Goal: Information Seeking & Learning: Learn about a topic

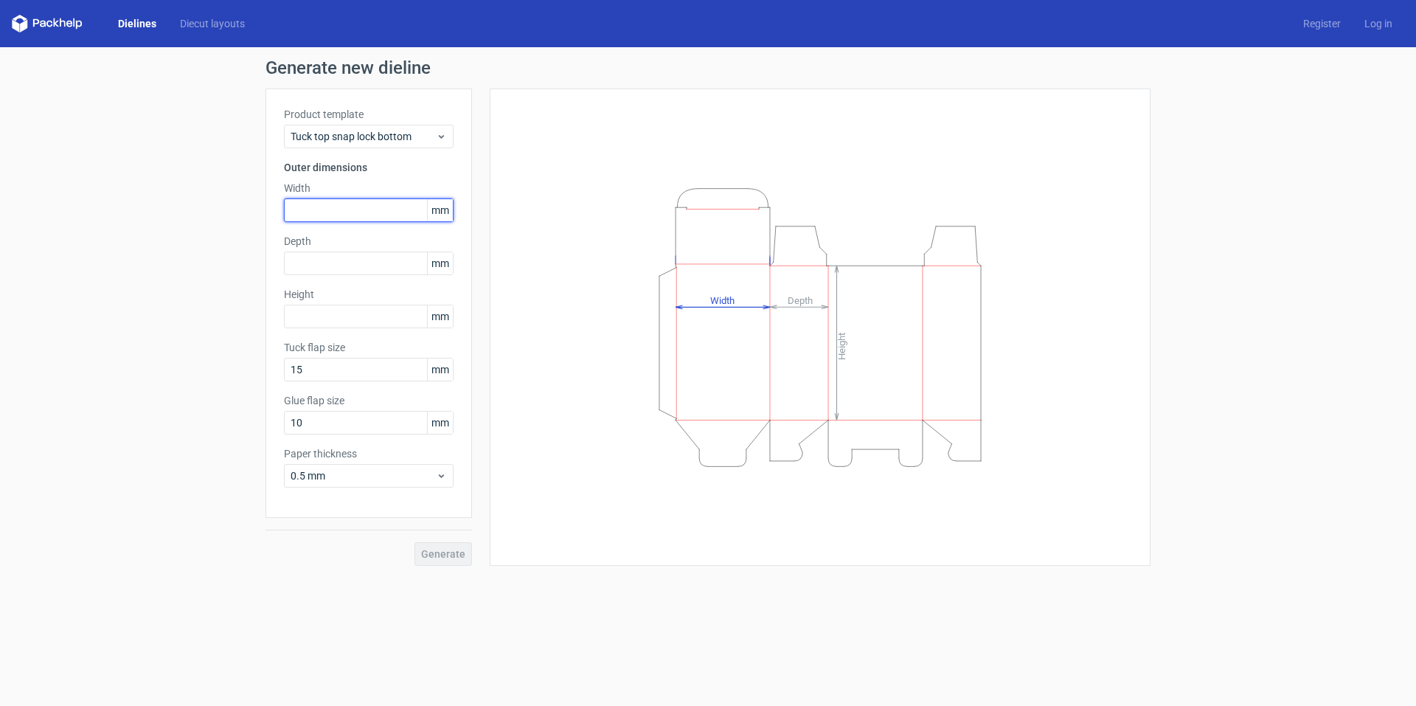
click at [367, 221] on input "text" at bounding box center [369, 210] width 170 height 24
click at [388, 216] on input "text" at bounding box center [369, 210] width 170 height 24
click at [426, 143] on span "Tuck top snap lock bottom" at bounding box center [363, 136] width 145 height 15
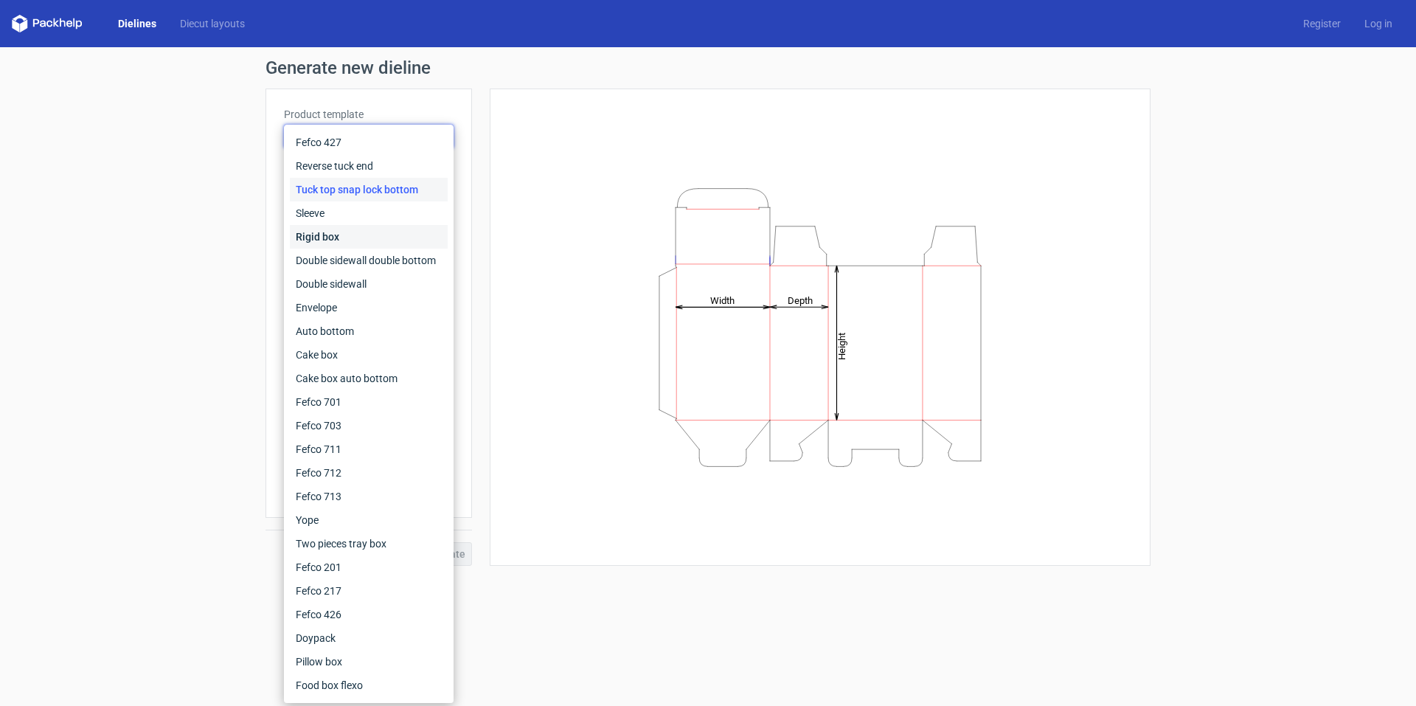
click at [403, 241] on div "Rigid box" at bounding box center [369, 237] width 158 height 24
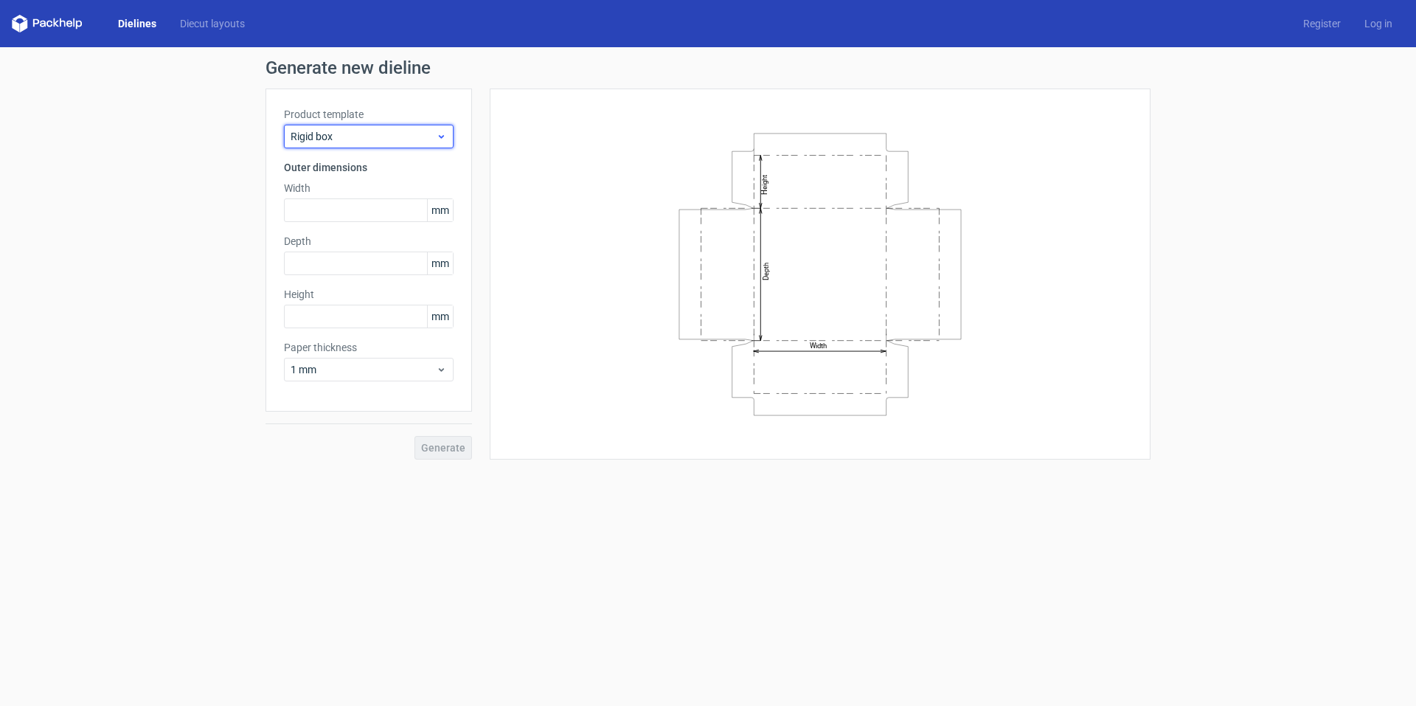
click at [418, 138] on span "Rigid box" at bounding box center [363, 136] width 145 height 15
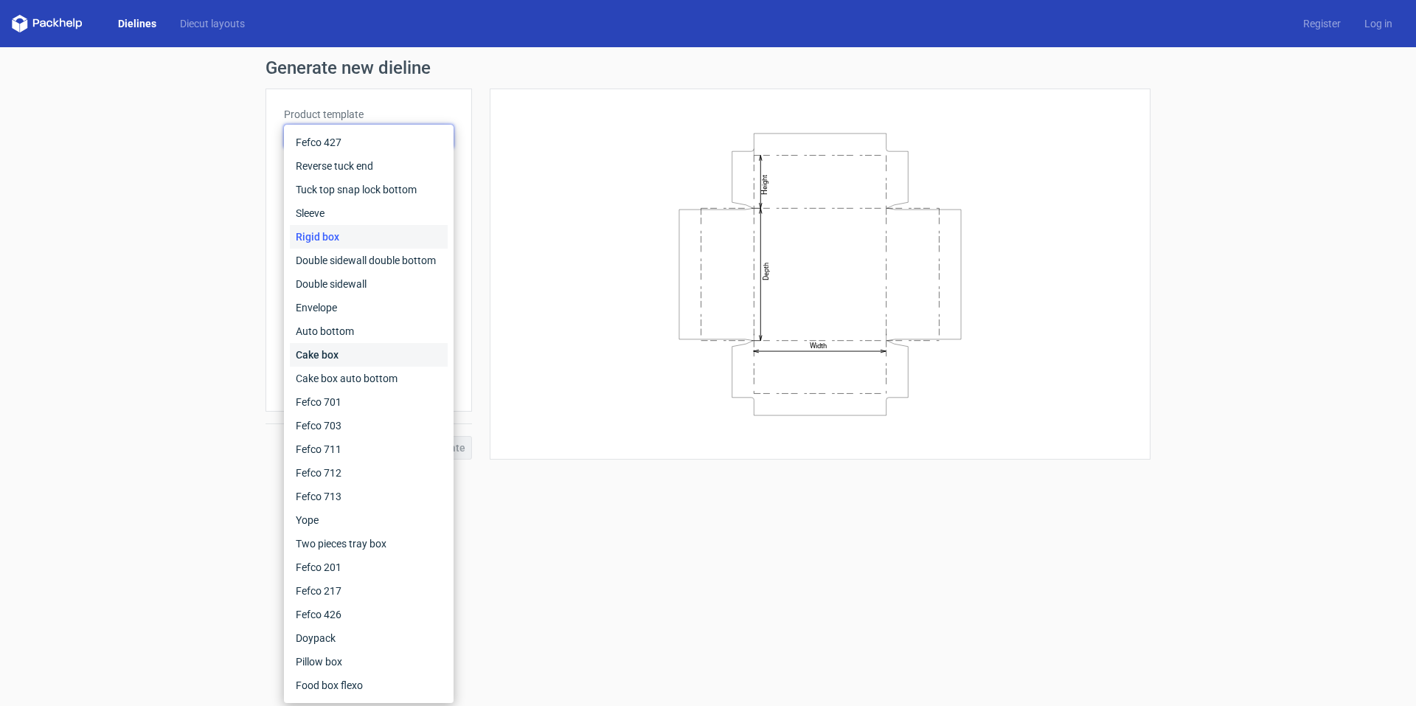
click at [406, 356] on div "Cake box" at bounding box center [369, 355] width 158 height 24
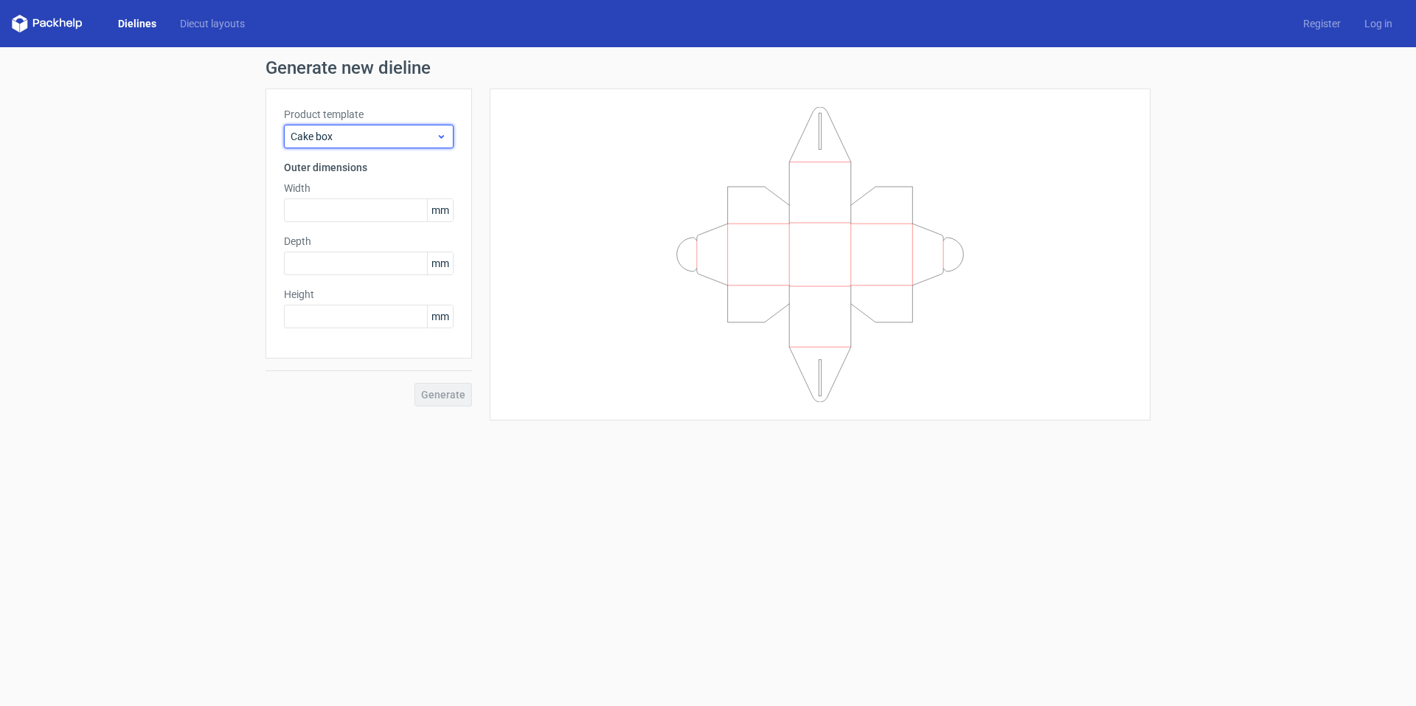
click at [398, 142] on span "Cake box" at bounding box center [363, 136] width 145 height 15
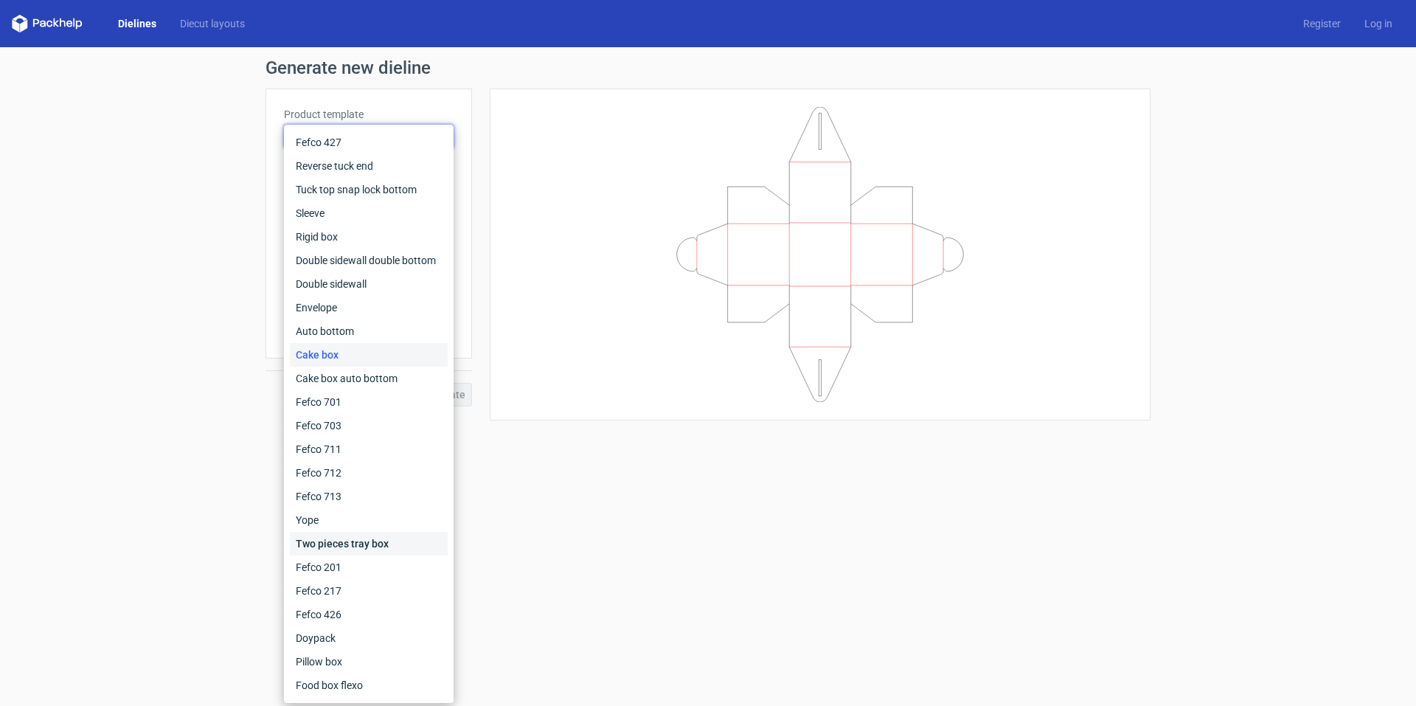
click at [371, 541] on div "Two pieces tray box" at bounding box center [369, 544] width 158 height 24
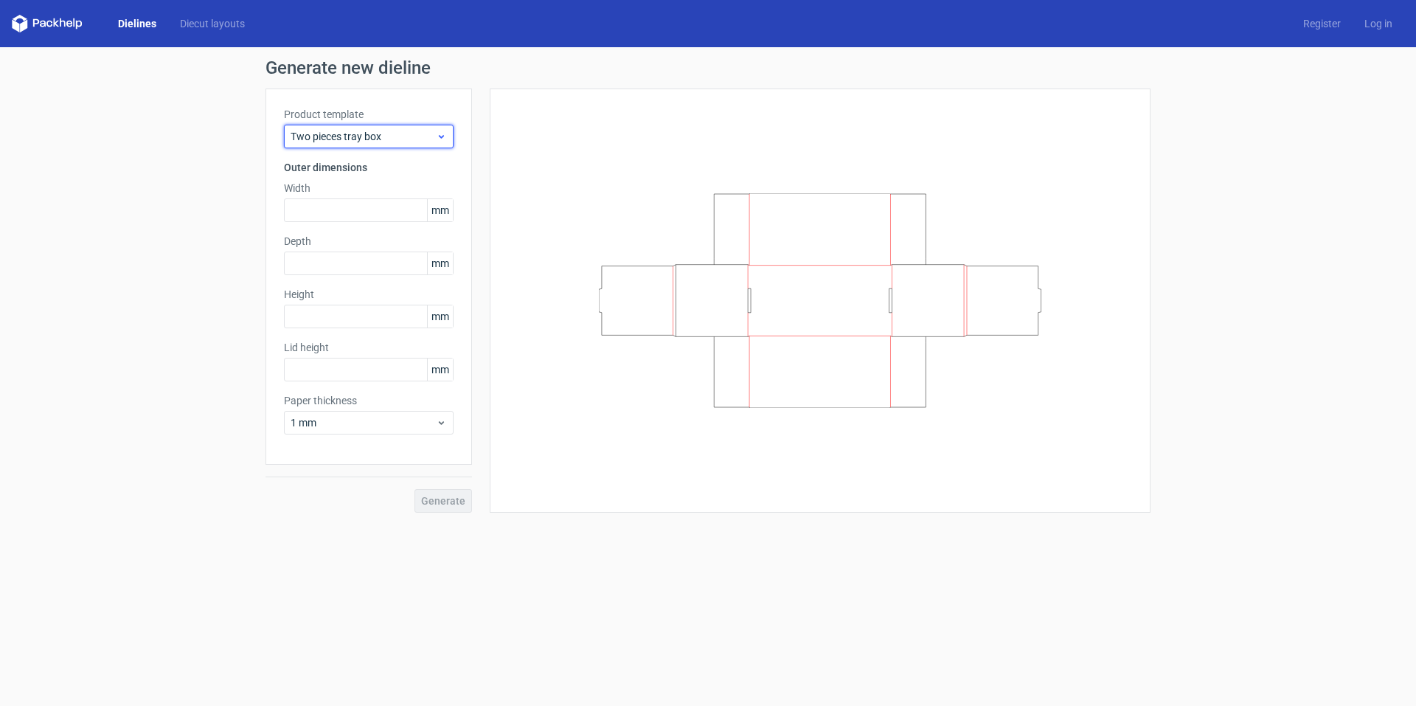
click at [403, 135] on span "Two pieces tray box" at bounding box center [363, 136] width 145 height 15
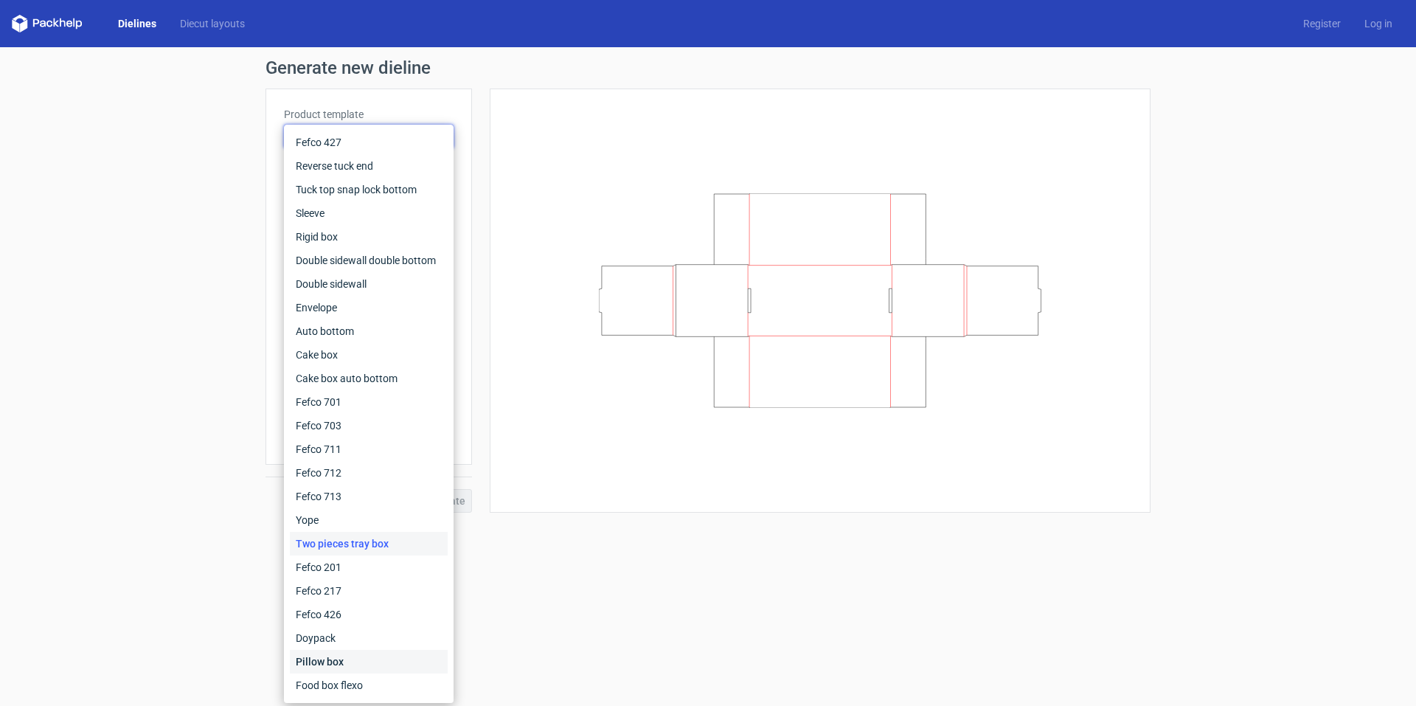
click at [372, 653] on div "Pillow box" at bounding box center [369, 662] width 158 height 24
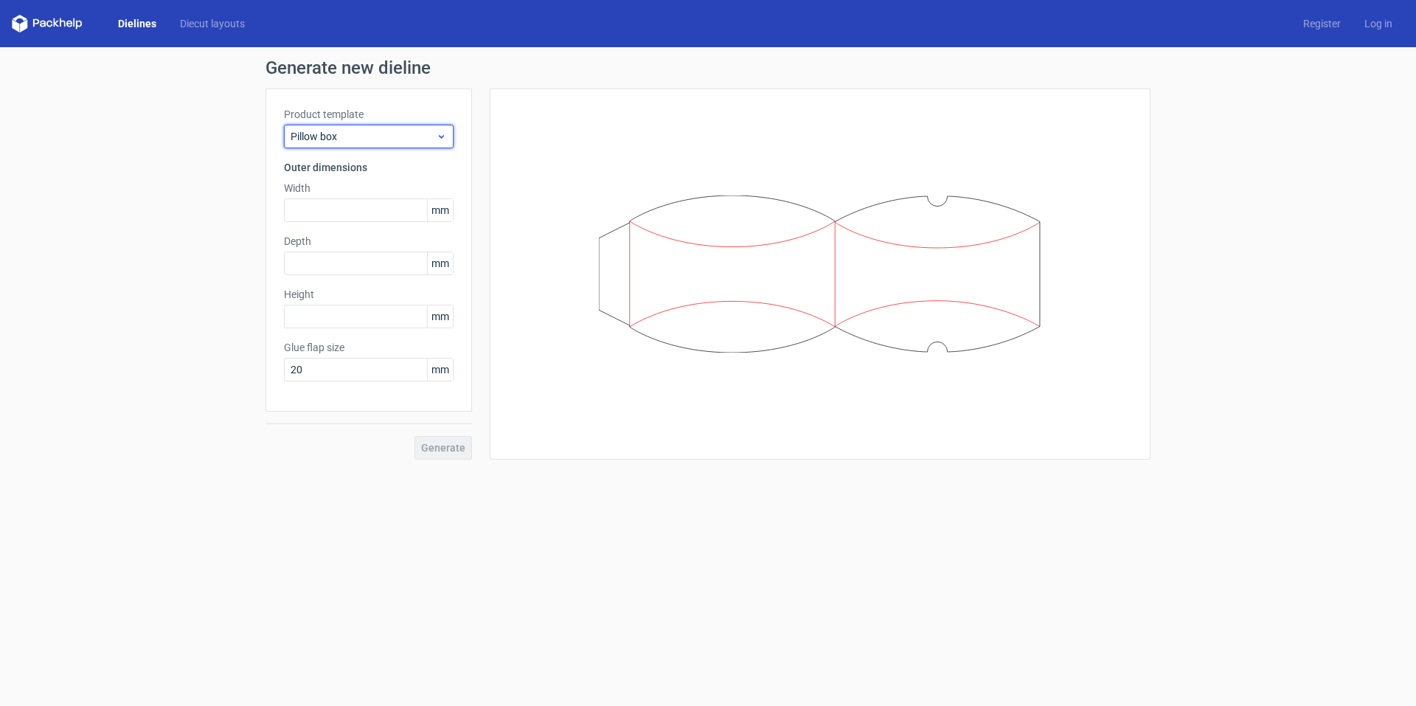
click at [394, 142] on span "Pillow box" at bounding box center [363, 136] width 145 height 15
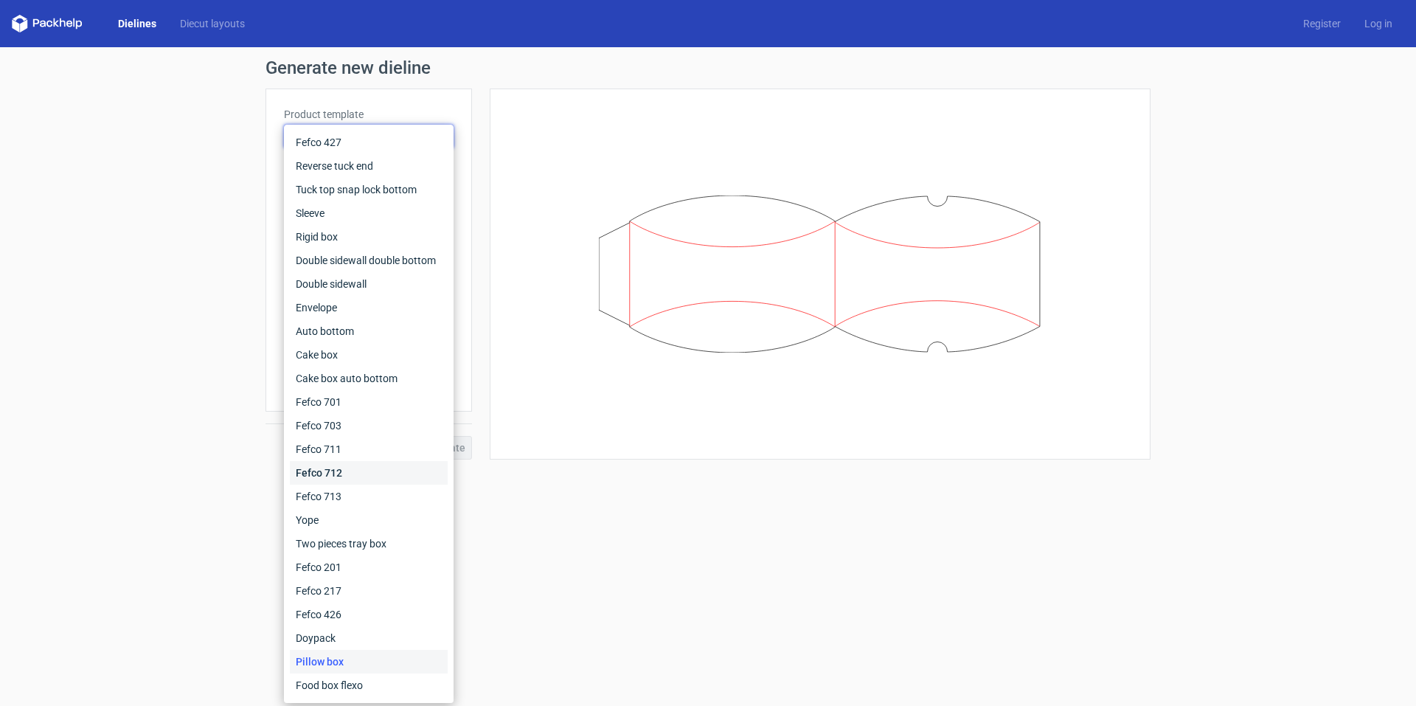
click at [412, 465] on div "Fefco 712" at bounding box center [369, 473] width 158 height 24
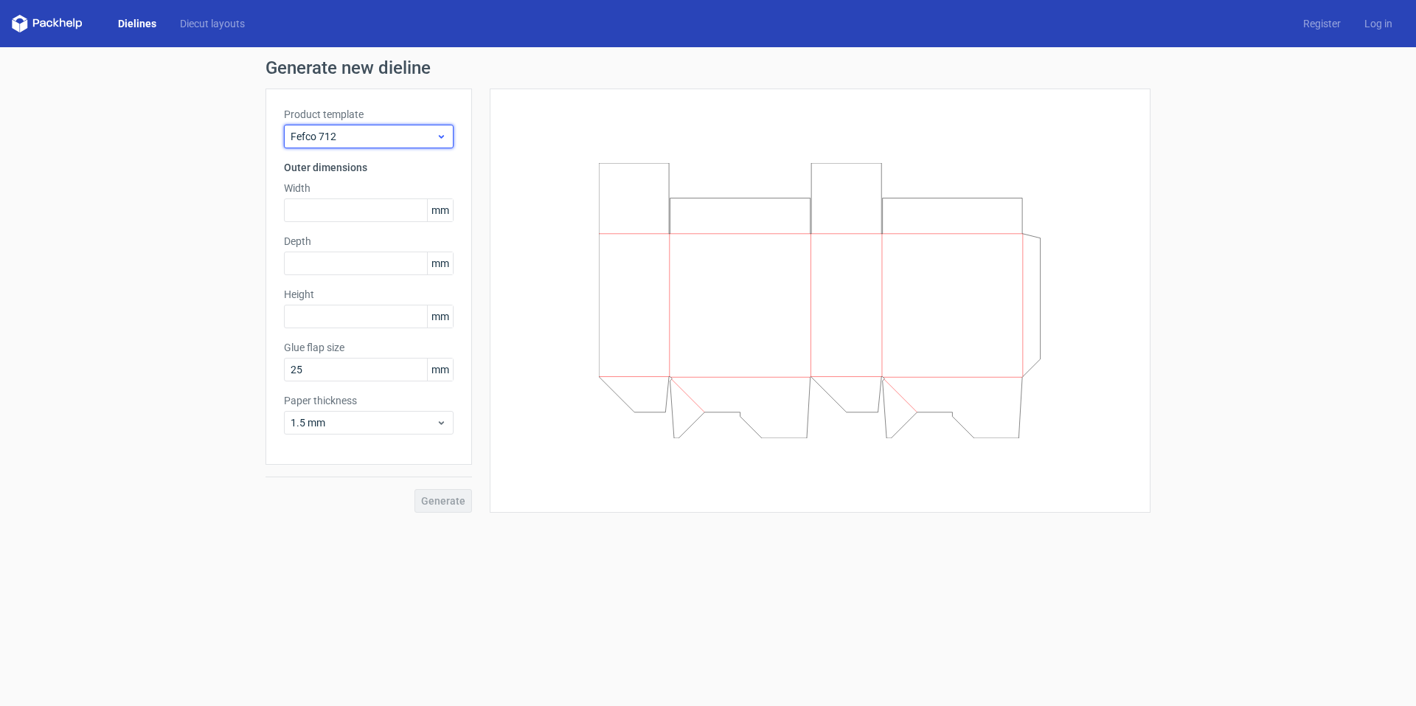
click at [413, 136] on span "Fefco 712" at bounding box center [363, 136] width 145 height 15
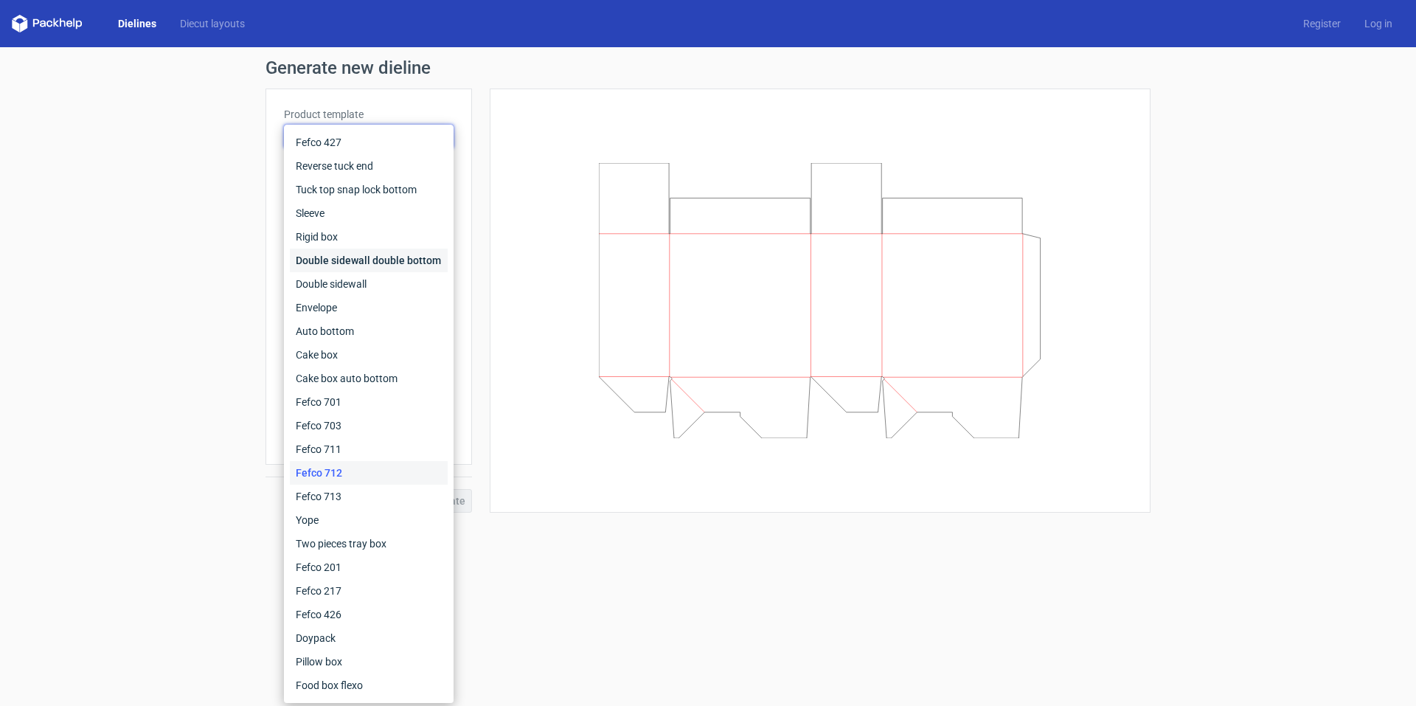
click at [392, 263] on div "Double sidewall double bottom" at bounding box center [369, 261] width 158 height 24
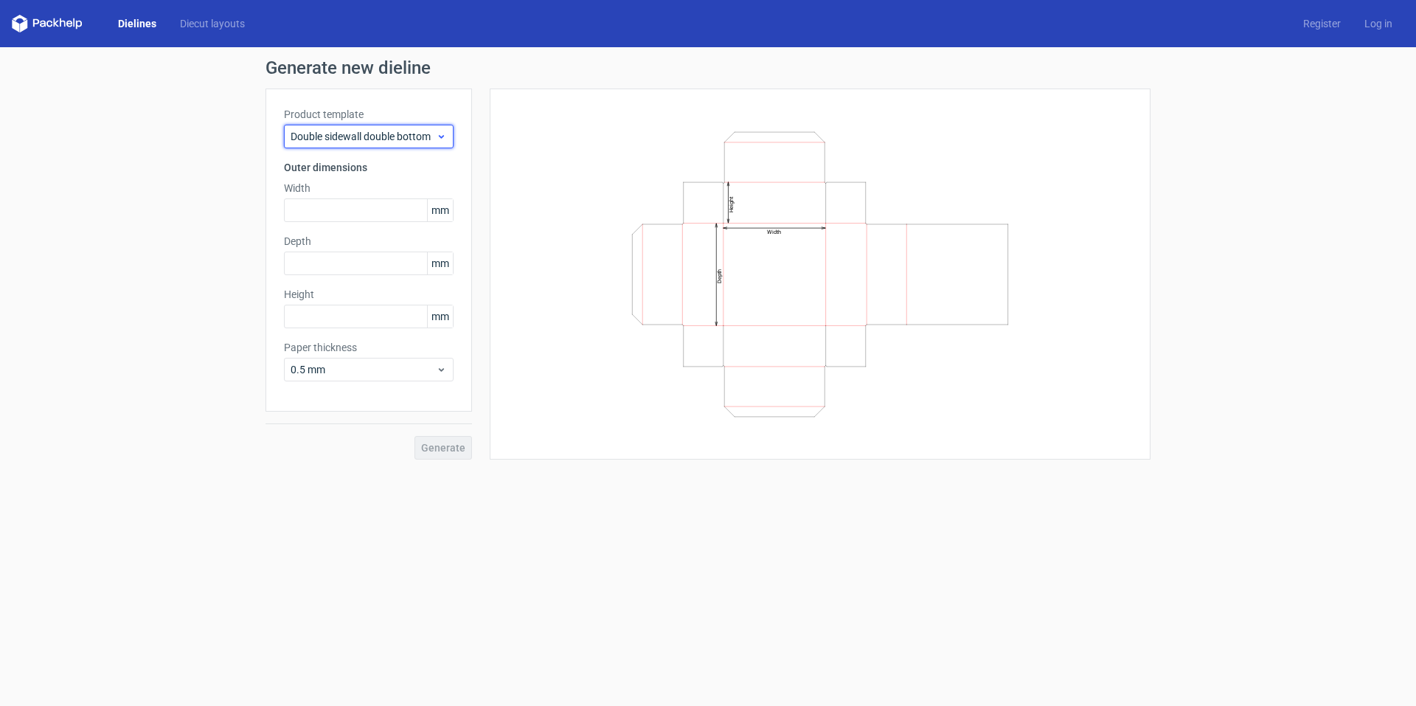
click at [397, 135] on span "Double sidewall double bottom" at bounding box center [363, 136] width 145 height 15
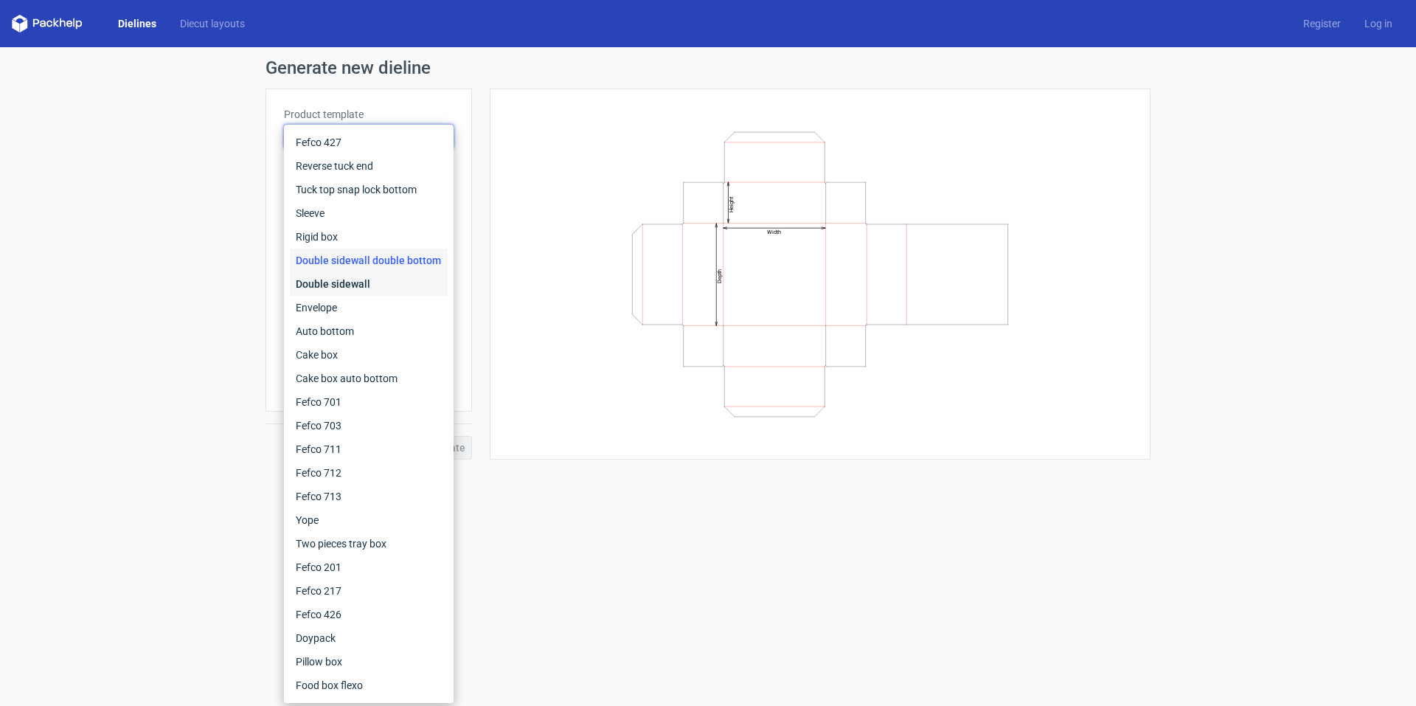
click at [385, 285] on div "Double sidewall" at bounding box center [369, 284] width 158 height 24
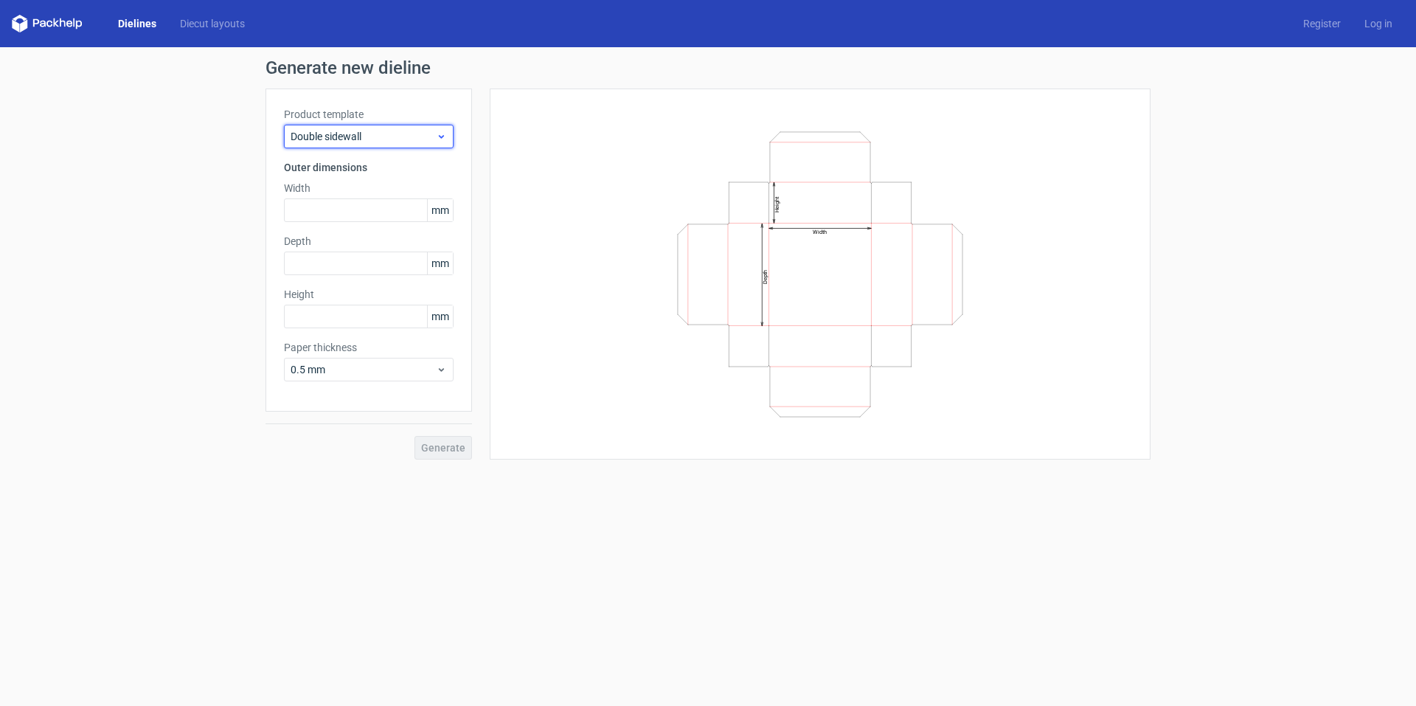
click at [431, 137] on span "Double sidewall" at bounding box center [363, 136] width 145 height 15
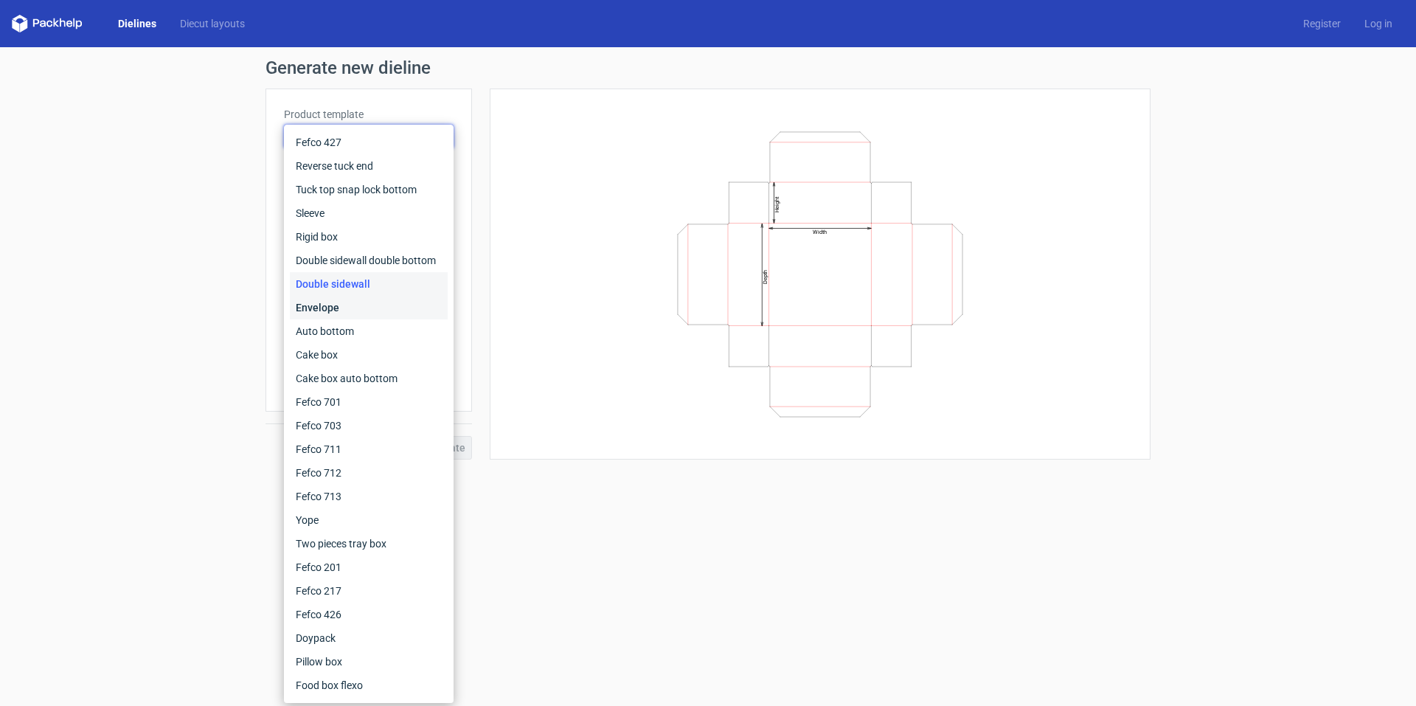
click at [411, 311] on div "Envelope" at bounding box center [369, 308] width 158 height 24
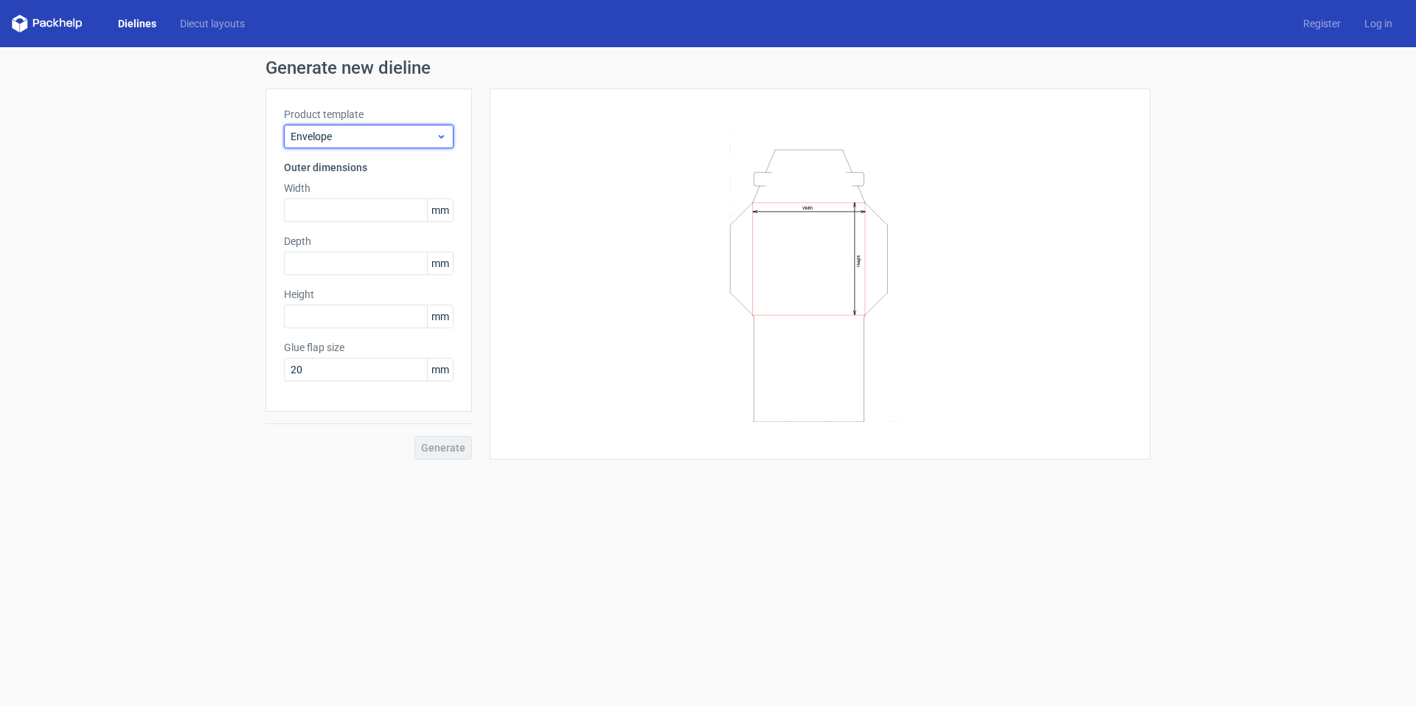
click at [429, 144] on div "Envelope" at bounding box center [369, 137] width 170 height 24
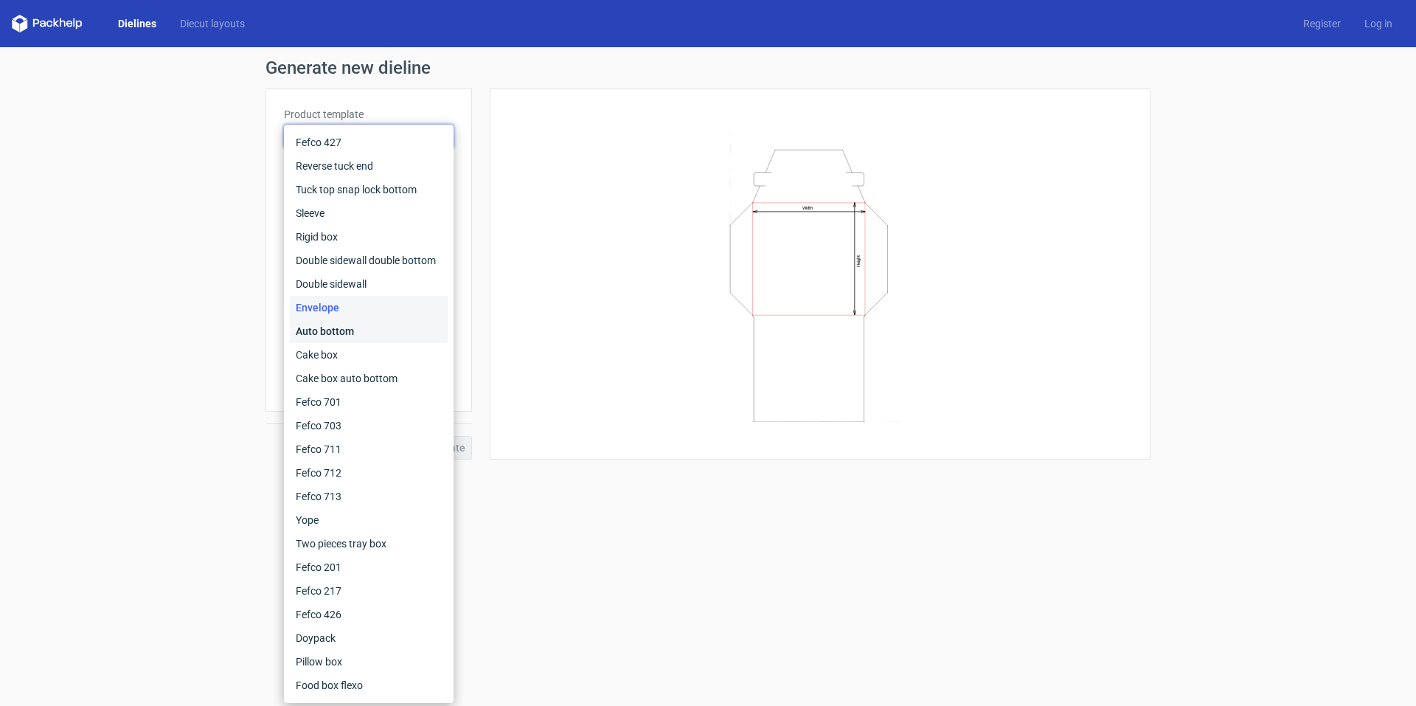
click at [385, 329] on div "Auto bottom" at bounding box center [369, 331] width 158 height 24
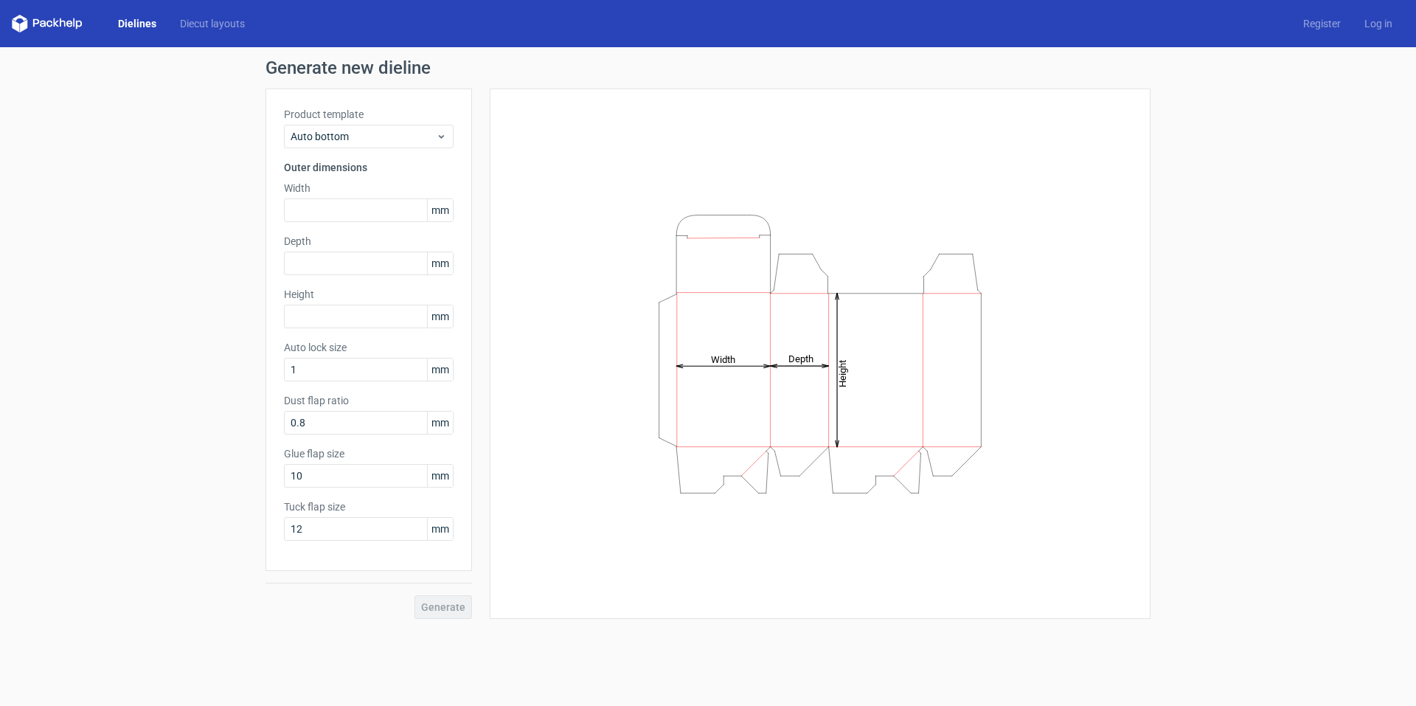
click at [223, 276] on div "Generate new dieline Product template Auto bottom Outer dimensions Width mm Dep…" at bounding box center [708, 338] width 1416 height 583
